Goal: Information Seeking & Learning: Learn about a topic

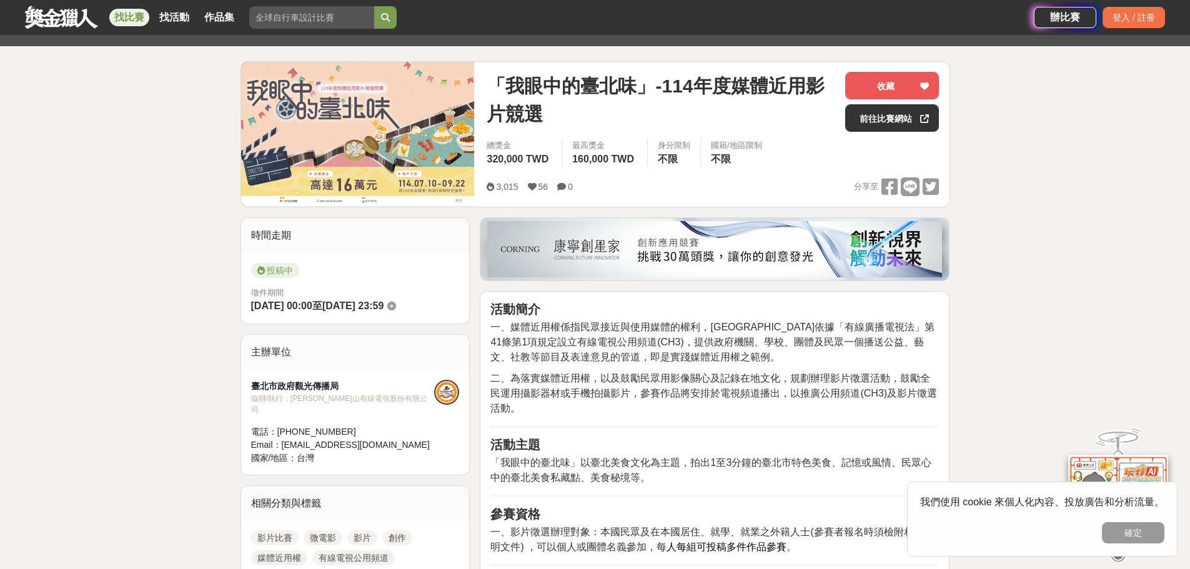
scroll to position [62, 0]
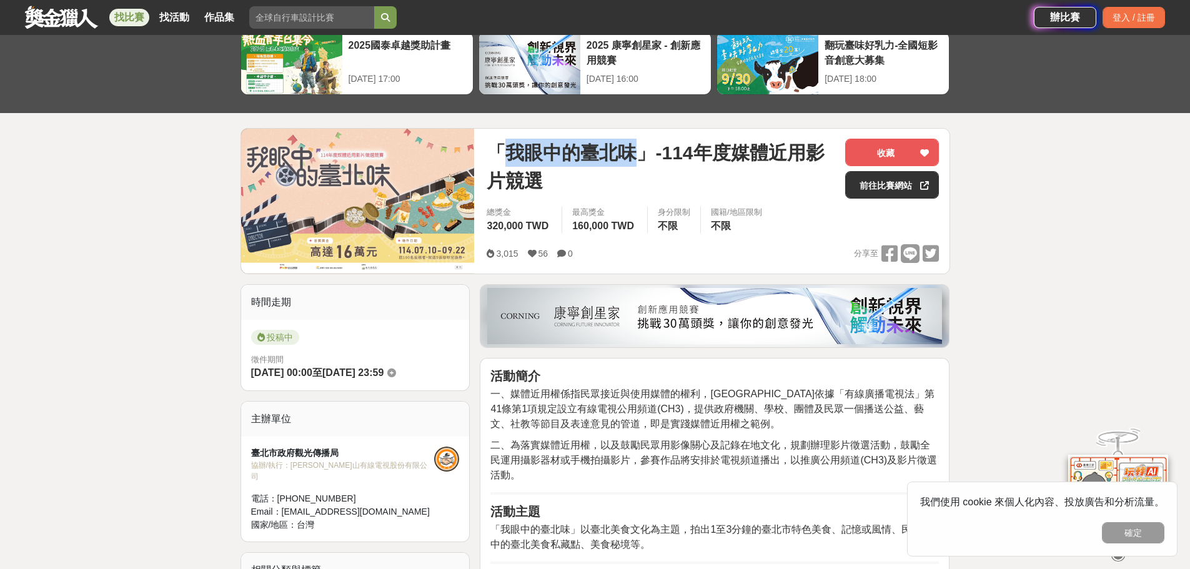
drag, startPoint x: 511, startPoint y: 156, endPoint x: 637, endPoint y: 156, distance: 126.2
click at [637, 156] on span "「我眼中的臺北味」-114年度媒體近用影片競選" at bounding box center [661, 167] width 349 height 56
copy span "我眼中的臺北味"
click at [718, 163] on span "「我眼中的臺北味」-114年度媒體近用影片競選" at bounding box center [661, 167] width 349 height 56
drag, startPoint x: 743, startPoint y: 153, endPoint x: 801, endPoint y: 154, distance: 58.1
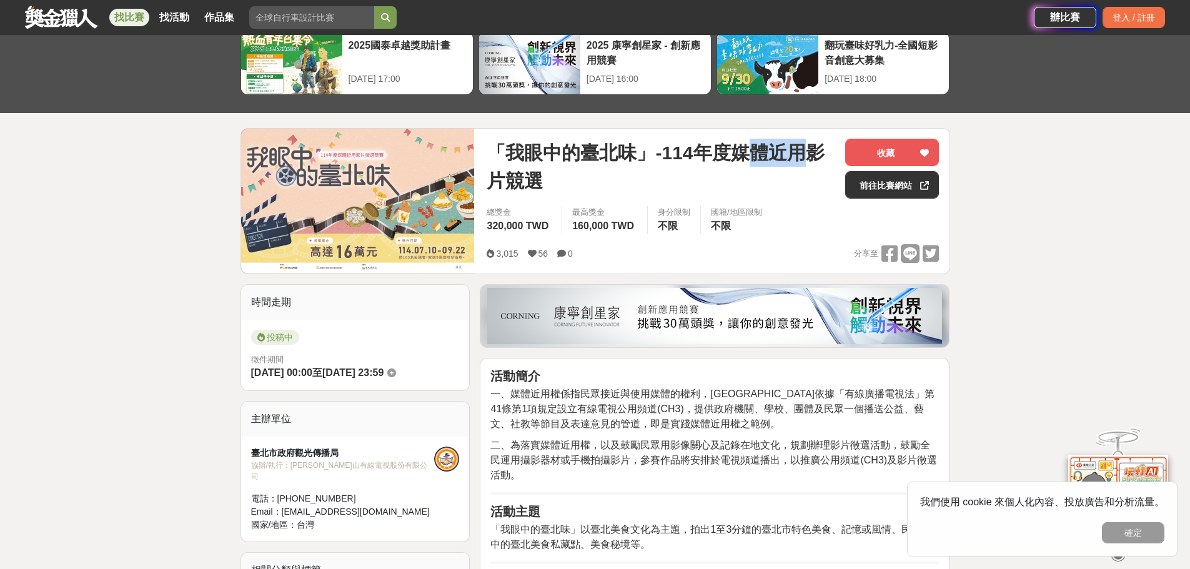
click at [801, 154] on span "「我眼中的臺北味」-114年度媒體近用影片競選" at bounding box center [661, 167] width 349 height 56
click at [776, 157] on span "「我眼中的臺北味」-114年度媒體近用影片競選" at bounding box center [661, 167] width 349 height 56
drag, startPoint x: 741, startPoint y: 154, endPoint x: 805, endPoint y: 149, distance: 63.9
click at [805, 149] on span "「我眼中的臺北味」-114年度媒體近用影片競選" at bounding box center [661, 167] width 349 height 56
copy span "媒體近用"
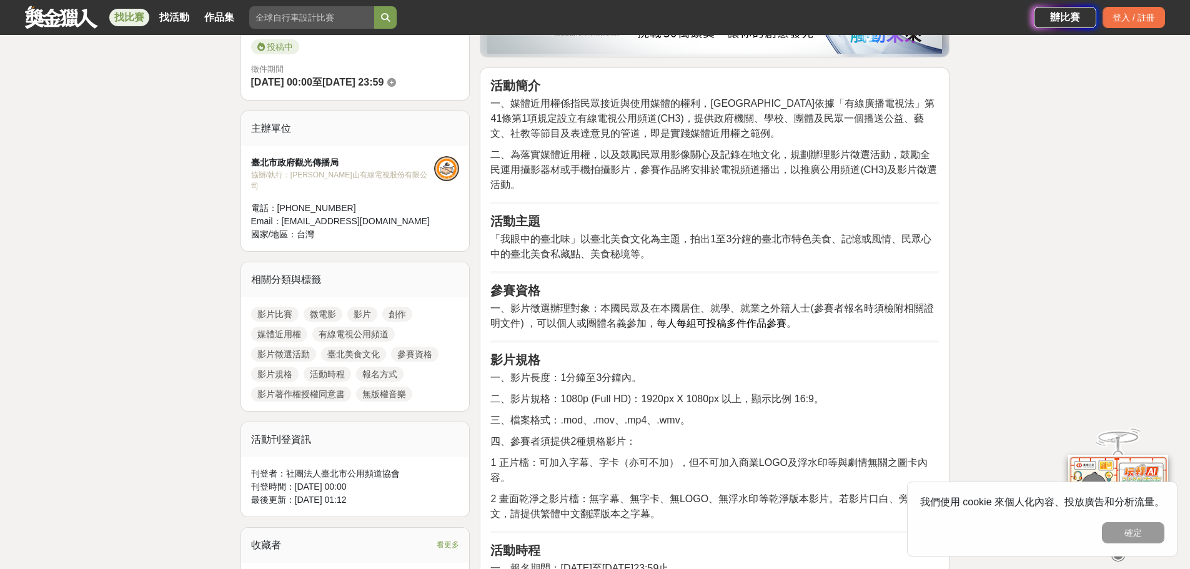
scroll to position [375, 0]
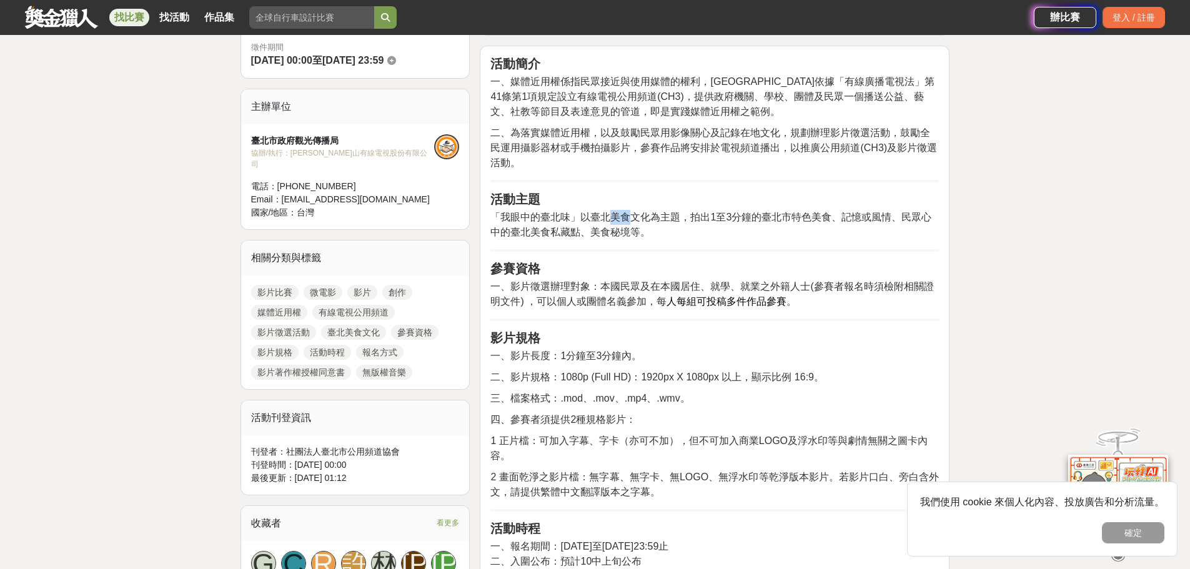
drag, startPoint x: 612, startPoint y: 219, endPoint x: 636, endPoint y: 214, distance: 25.0
click at [636, 214] on span "」以臺北美食文化為主題，拍出1至3分鐘的臺北市特色美食、記憶或風情、民眾心中的臺北美食私藏點、美食秘境等。" at bounding box center [710, 225] width 441 height 26
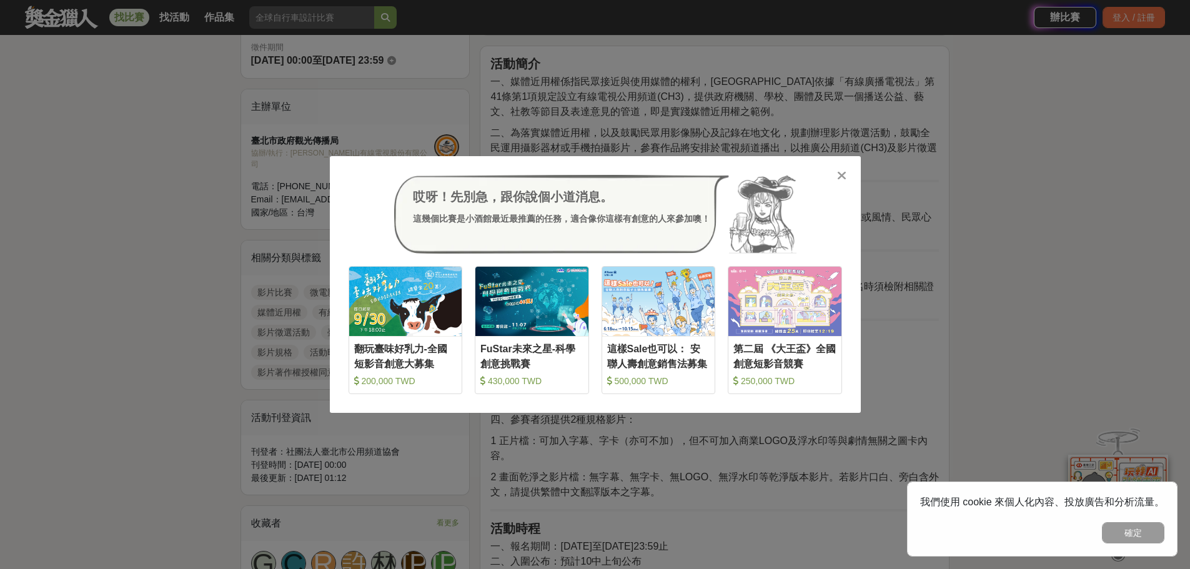
click at [143, 174] on div "哎呀！先別急，跟你說個小道消息。 這幾個比賽是小酒館最近最推薦的任務，適合像你這樣有創意的人來參加噢！ 收藏 翻玩臺味好乳力-全國短影音創意大募集 200,0…" at bounding box center [595, 284] width 1190 height 569
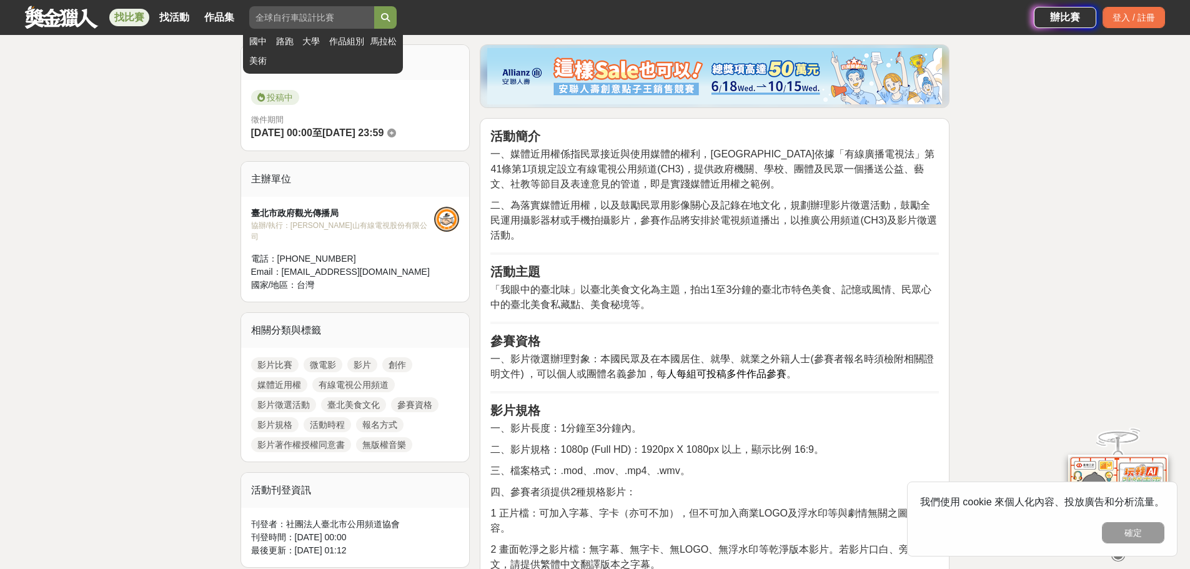
scroll to position [125, 0]
